Goal: Obtain resource: Obtain resource

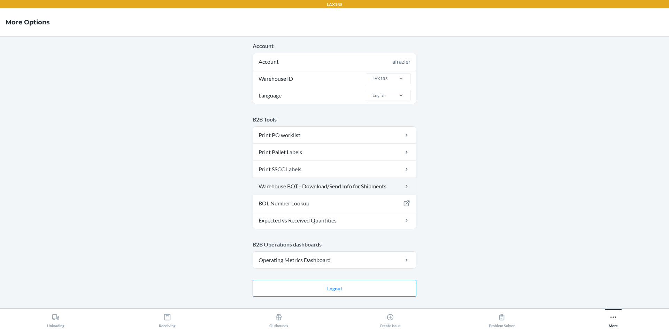
click at [335, 187] on link "Warehouse BOT - Download/Send Info for Shipments" at bounding box center [334, 186] width 163 height 17
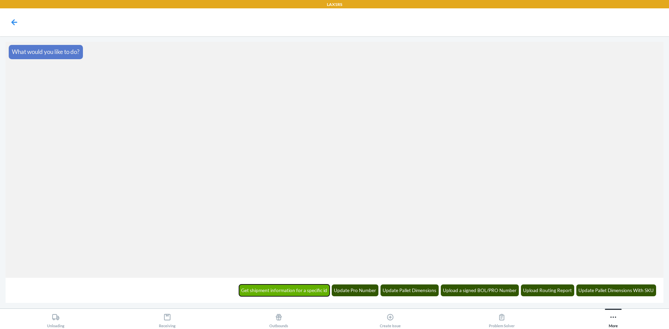
click at [314, 291] on button "Get shipment information for a specific id" at bounding box center [284, 290] width 91 height 12
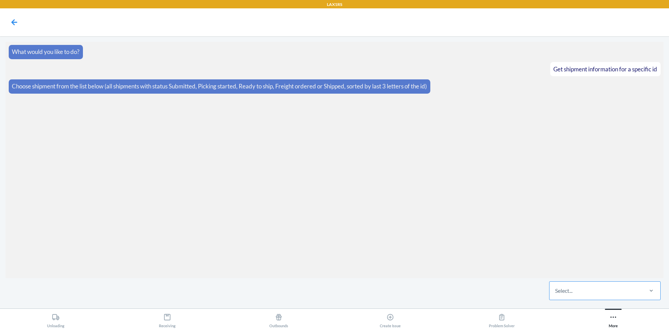
click at [579, 291] on div "Select..." at bounding box center [595, 291] width 93 height 18
click at [555, 291] on input "Select..." at bounding box center [555, 291] width 1 height 8
type input "xhhq"
click at [584, 267] on div "WLTDNPX0MXHHQ" at bounding box center [604, 269] width 109 height 15
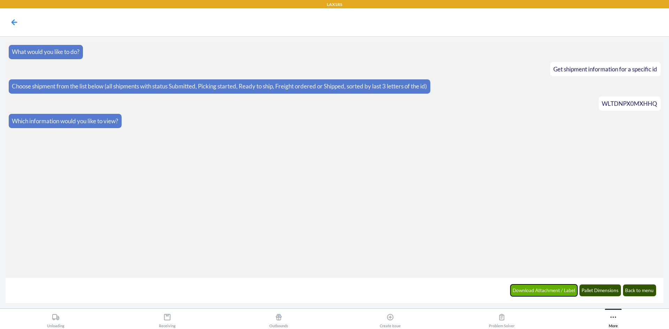
click at [569, 289] on button "Download Attachment / Label" at bounding box center [543, 290] width 67 height 12
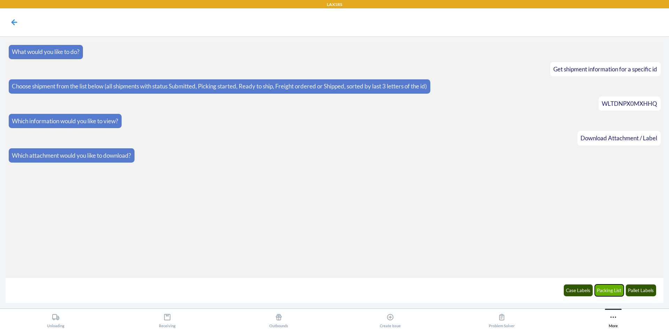
click at [605, 289] on button "Packing List" at bounding box center [608, 290] width 29 height 12
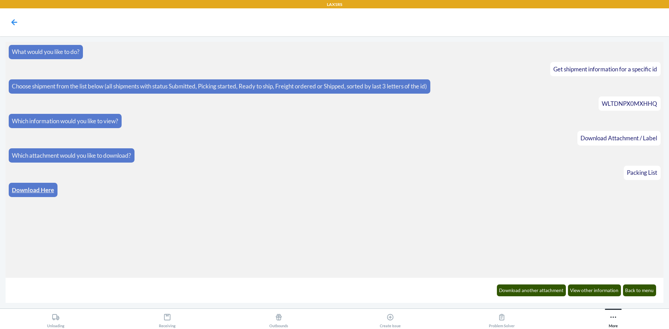
click at [25, 192] on link "Download Here" at bounding box center [33, 189] width 42 height 7
click at [15, 19] on icon at bounding box center [14, 22] width 12 height 12
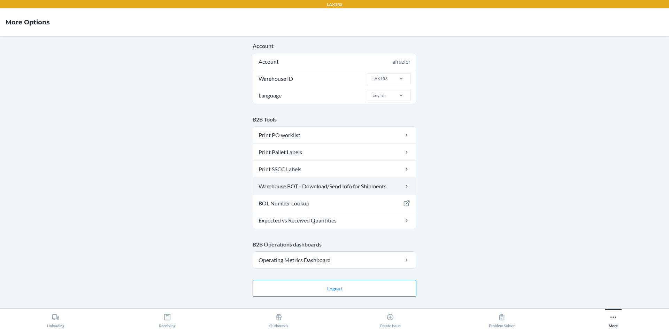
click at [354, 179] on link "Warehouse BOT - Download/Send Info for Shipments" at bounding box center [334, 186] width 163 height 17
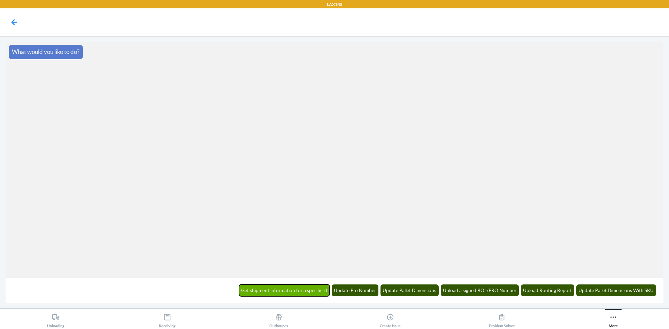
click at [309, 291] on button "Get shipment information for a specific id" at bounding box center [284, 290] width 91 height 12
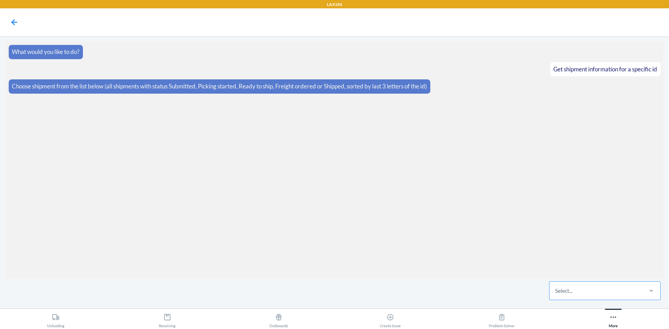
click at [563, 291] on div "Select..." at bounding box center [563, 291] width 17 height 8
click at [555, 291] on input "Select..." at bounding box center [555, 291] width 1 height 8
type input "drx6"
click at [625, 273] on div "WOP2RHW0DDRX6" at bounding box center [604, 269] width 109 height 15
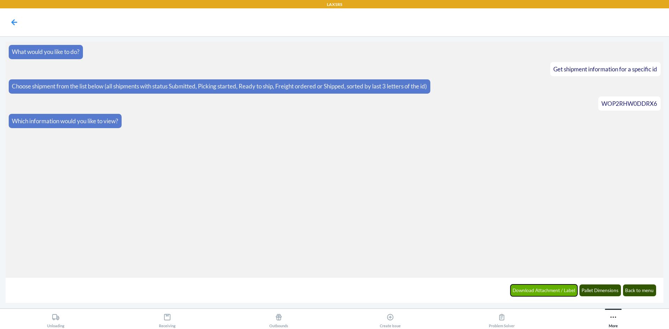
click at [553, 296] on button "Download Attachment / Label" at bounding box center [543, 290] width 67 height 12
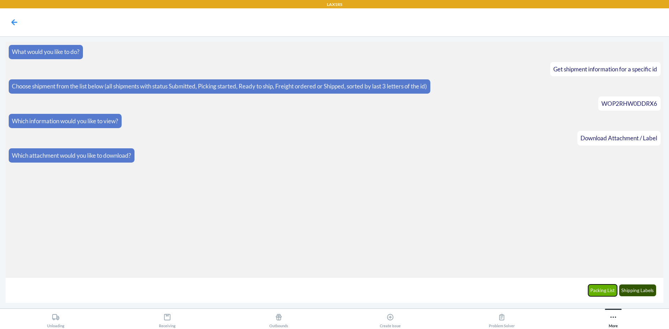
click at [609, 288] on button "Packing List" at bounding box center [602, 290] width 29 height 12
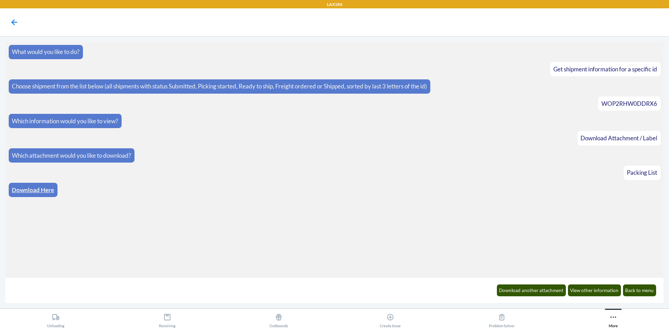
click at [46, 189] on link "Download Here" at bounding box center [33, 189] width 42 height 7
click at [17, 23] on icon at bounding box center [14, 22] width 12 height 12
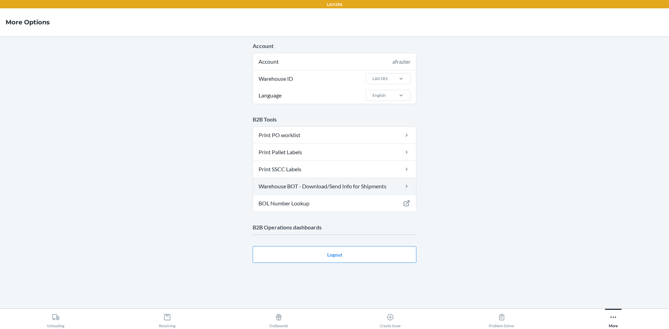
click at [356, 186] on link "Warehouse BOT - Download/Send Info for Shipments" at bounding box center [334, 186] width 163 height 17
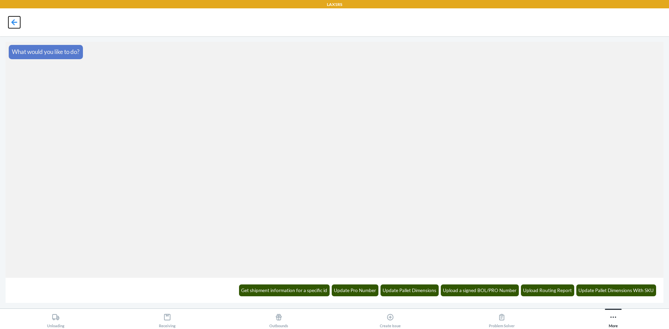
click at [14, 22] on icon at bounding box center [14, 22] width 12 height 12
